Goal: Answer question/provide support: Share knowledge or assist other users

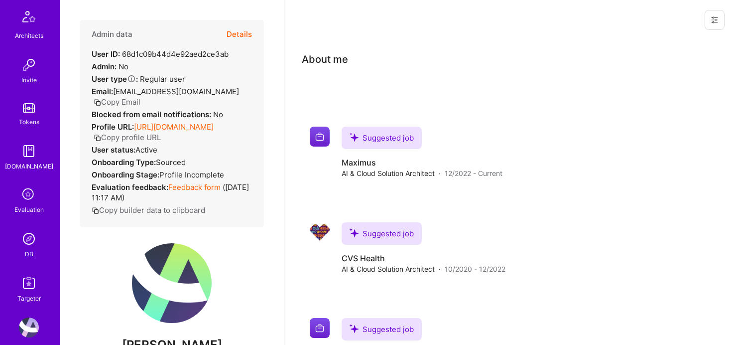
scroll to position [281, 0]
click at [29, 236] on img at bounding box center [29, 237] width 20 height 20
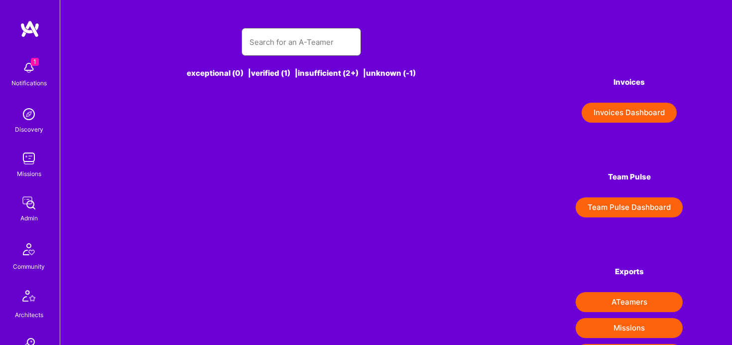
click at [321, 46] on input "text" at bounding box center [302, 41] width 104 height 25
paste input "[PERSON_NAME]"
type input "[PERSON_NAME]"
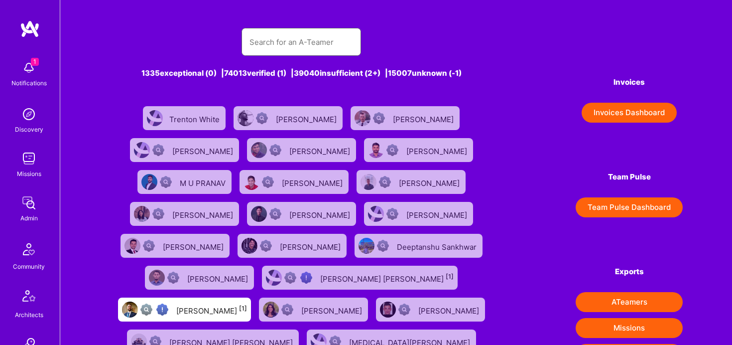
click at [321, 41] on input "text" at bounding box center [302, 41] width 104 height 25
paste input "[PERSON_NAME]"
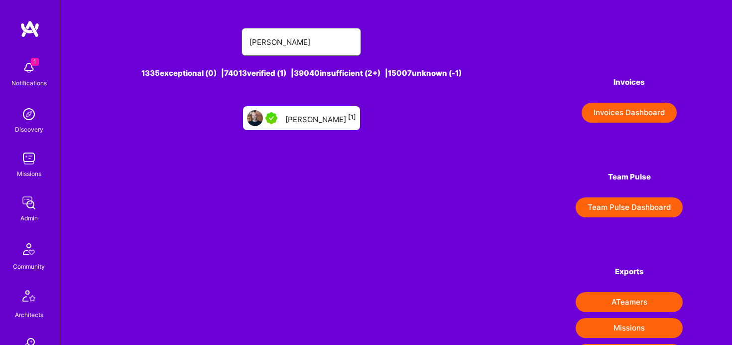
type input "[PERSON_NAME]"
click at [321, 118] on div "[PERSON_NAME] [1]" at bounding box center [320, 118] width 71 height 13
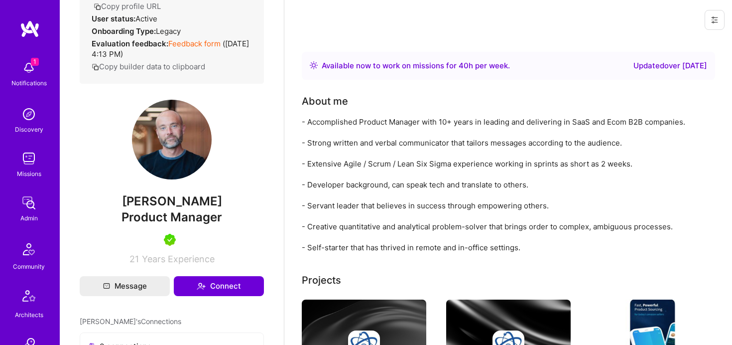
scroll to position [147, 0]
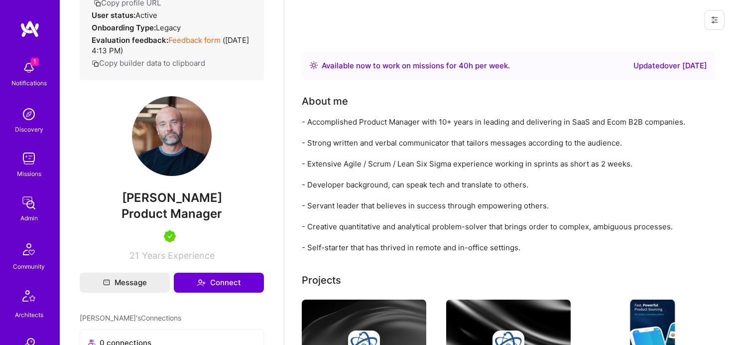
click at [173, 214] on span "Product Manager" at bounding box center [172, 213] width 101 height 14
copy span "Product Manager"
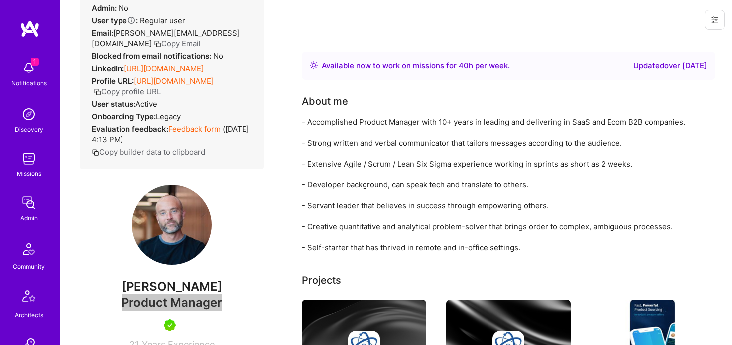
scroll to position [0, 0]
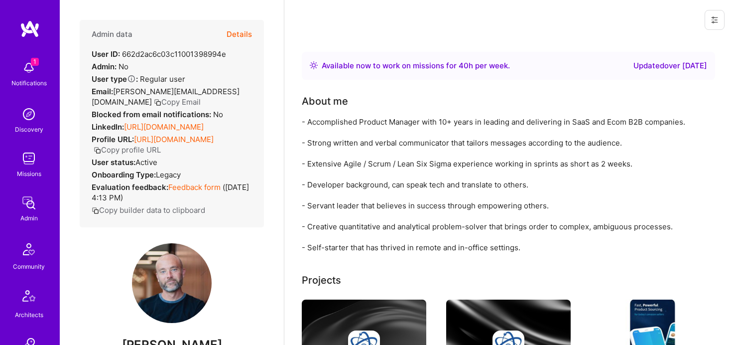
click at [251, 37] on button "Details" at bounding box center [239, 34] width 25 height 29
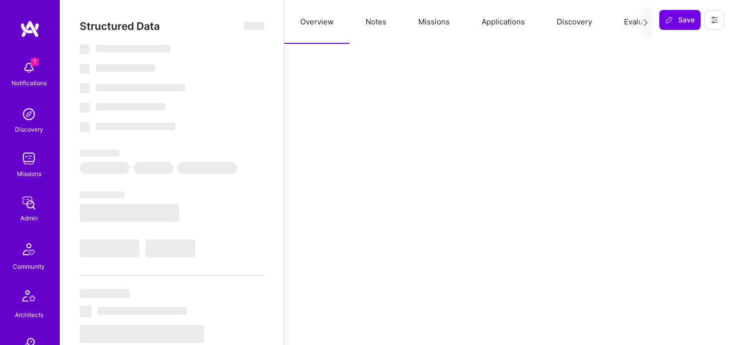
click at [628, 21] on button "Evaluation" at bounding box center [642, 22] width 68 height 44
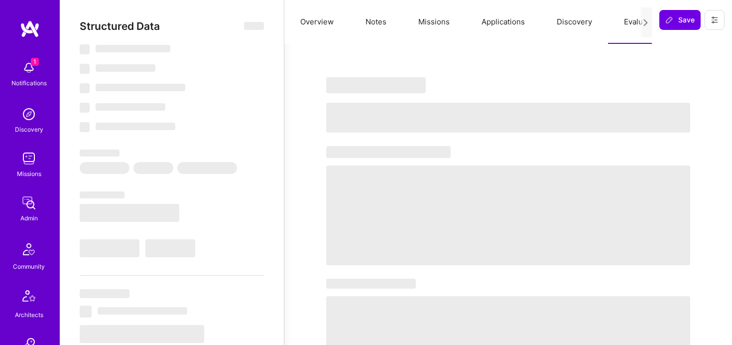
select select "Right Now"
select select "5"
select select "7"
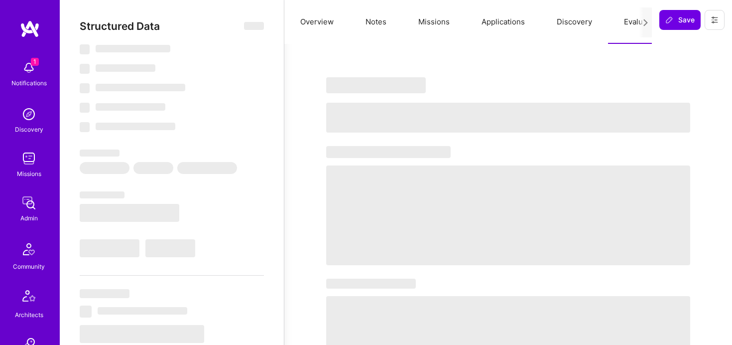
select select "US"
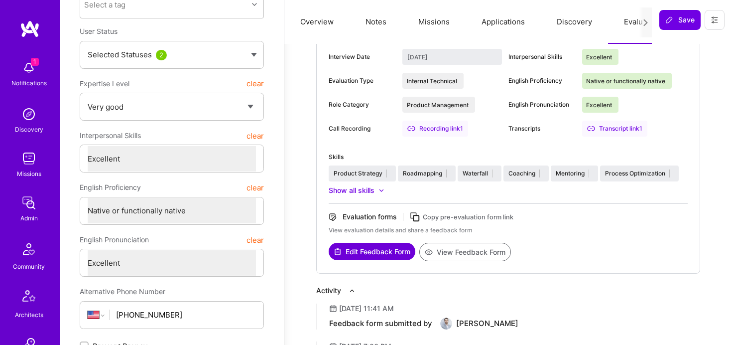
scroll to position [162, 0]
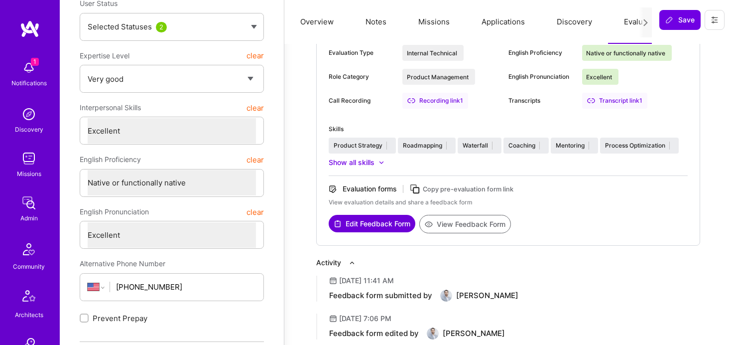
click at [468, 228] on button "View Feedback Form" at bounding box center [466, 224] width 92 height 18
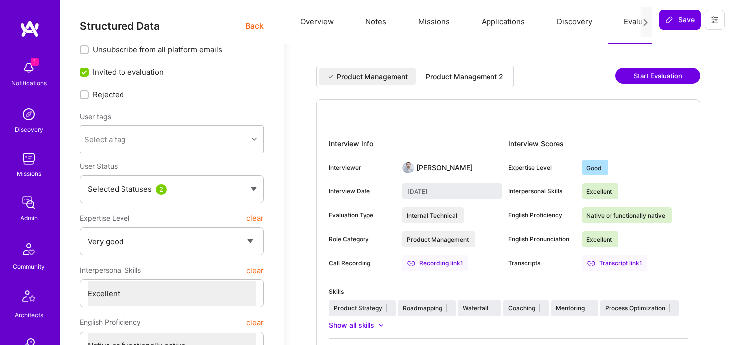
click at [386, 19] on button "Notes" at bounding box center [376, 22] width 53 height 44
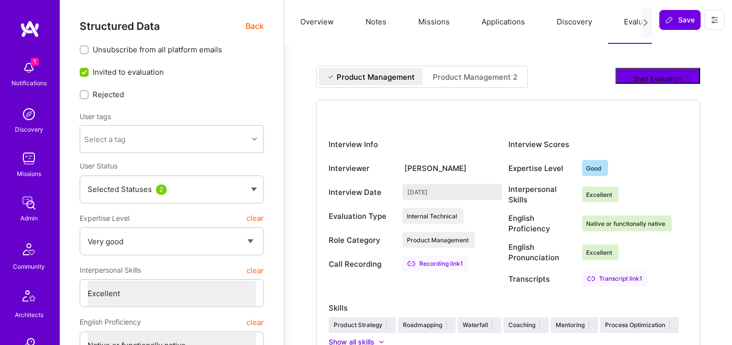
type textarea "x"
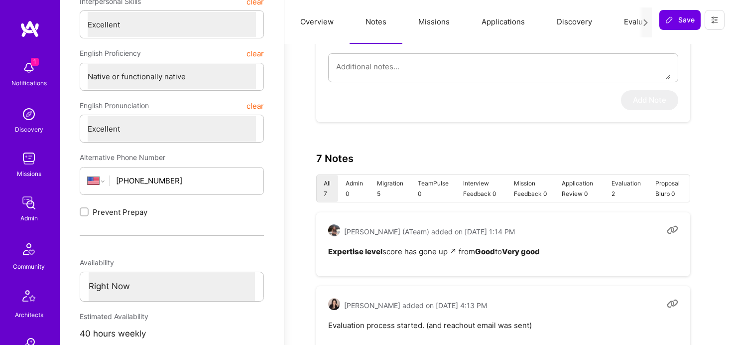
scroll to position [270, 0]
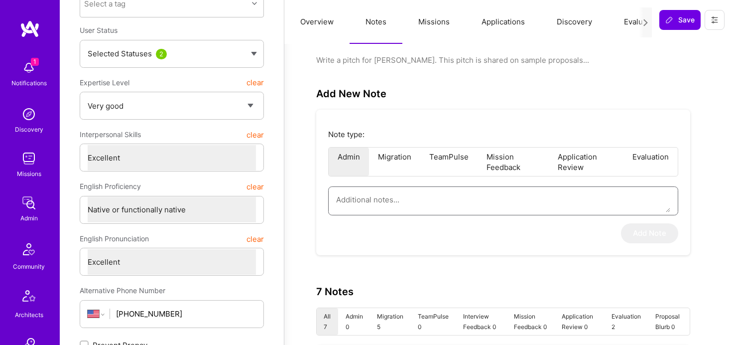
click at [462, 196] on textarea at bounding box center [503, 199] width 334 height 25
paste textarea "This is a summary of [PERSON_NAME] application for the AI Guild. [PERSON_NAME] …"
type textarea "This is a summary of [PERSON_NAME] application for the AI Guild. [PERSON_NAME] …"
type textarea "x"
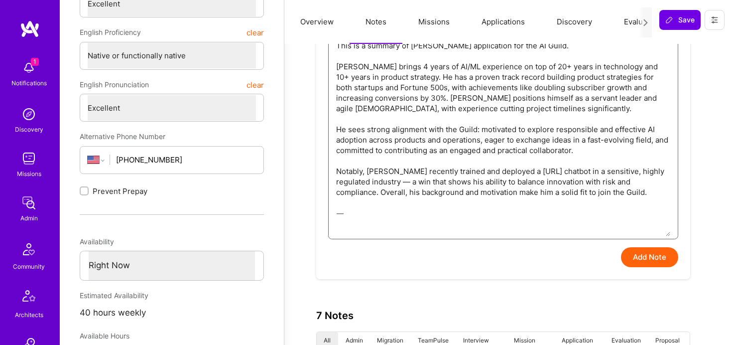
type textarea "This is a summary of [PERSON_NAME] application for the AI Guild. [PERSON_NAME] …"
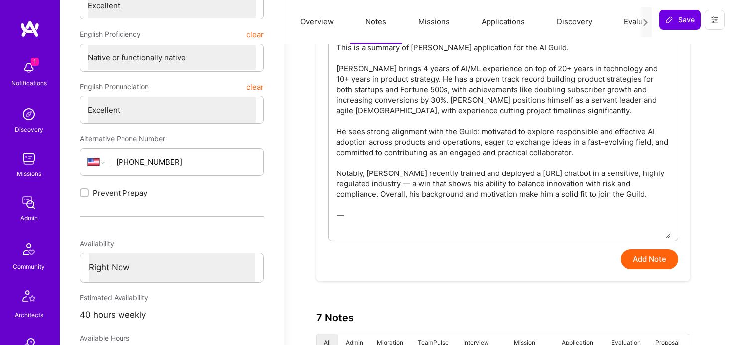
click at [649, 263] on button "Add Note" at bounding box center [649, 259] width 57 height 20
click at [647, 262] on button "Add Note" at bounding box center [649, 259] width 57 height 20
type textarea "x"
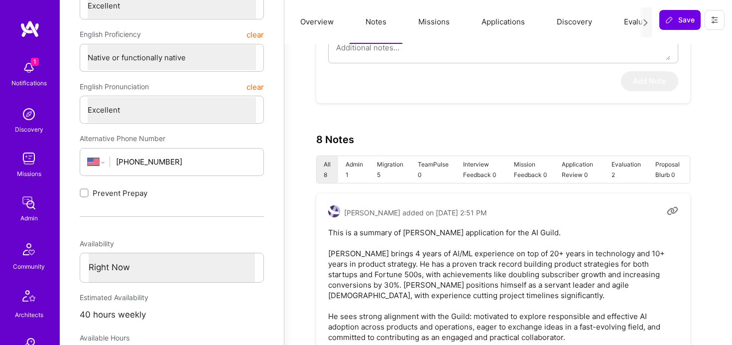
type textarea "x"
